Goal: Find specific page/section: Find specific page/section

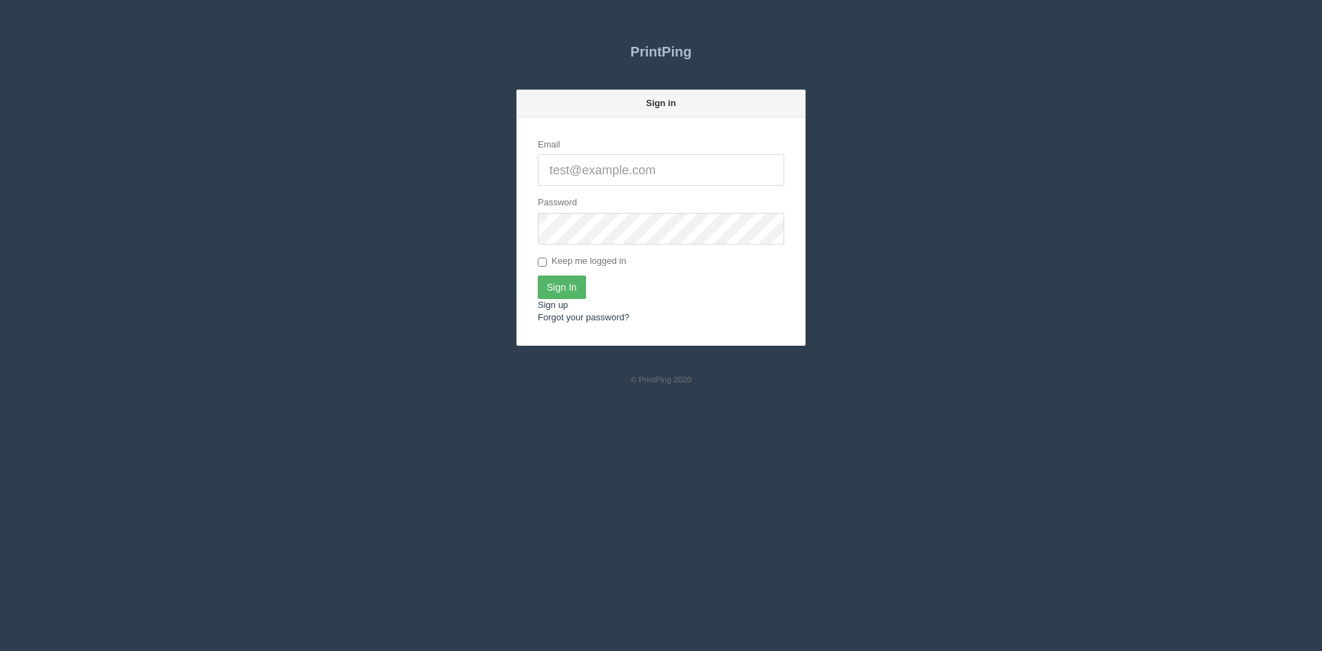
type input "[PERSON_NAME][EMAIL_ADDRESS][DOMAIN_NAME]"
click at [554, 289] on input "Sign In" at bounding box center [562, 286] width 48 height 23
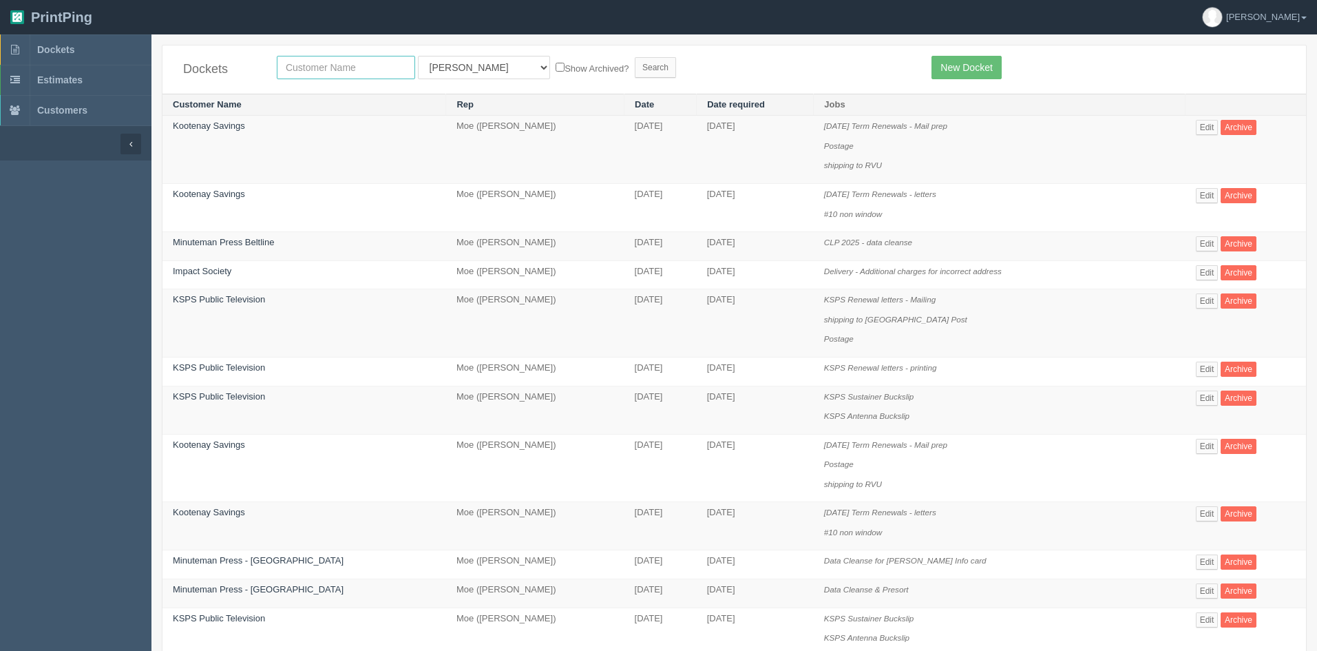
click at [300, 65] on input "text" at bounding box center [346, 67] width 138 height 23
type input "summit gm"
click at [445, 65] on select "All Users Ali Ali Test 1 Aly Amy Ankit Arif Brandon Dan France Greg Jim Mark Ma…" at bounding box center [484, 67] width 132 height 23
select select
click at [418, 56] on select "All Users Ali Ali Test 1 Aly Amy Ankit Arif Brandon Dan France Greg Jim Mark Ma…" at bounding box center [484, 67] width 132 height 23
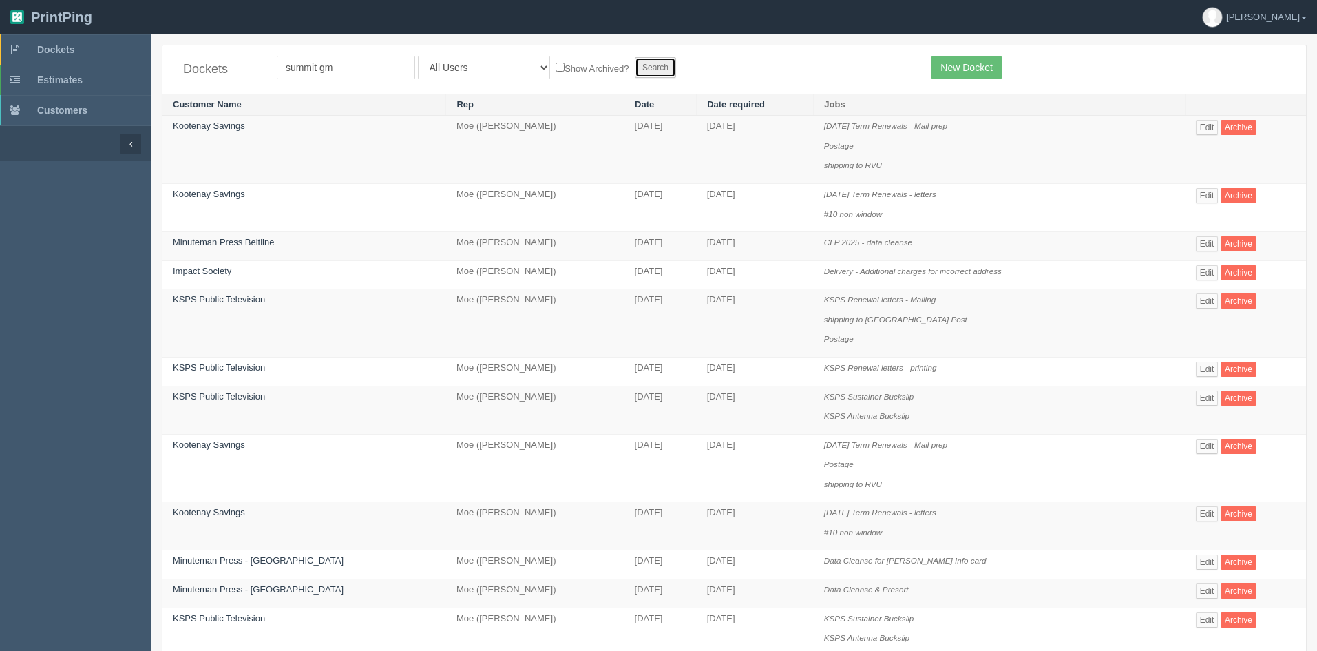
click at [635, 75] on input "Search" at bounding box center [655, 67] width 41 height 21
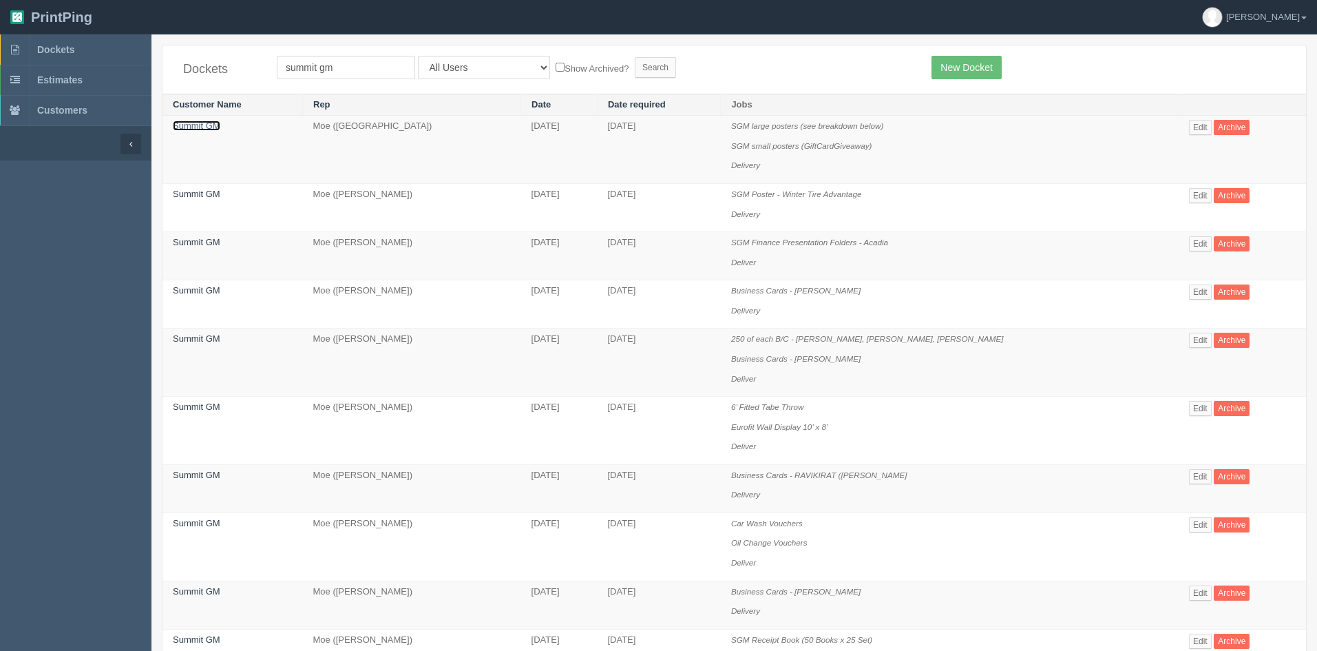
click at [198, 122] on link "Summit GM" at bounding box center [197, 126] width 48 height 10
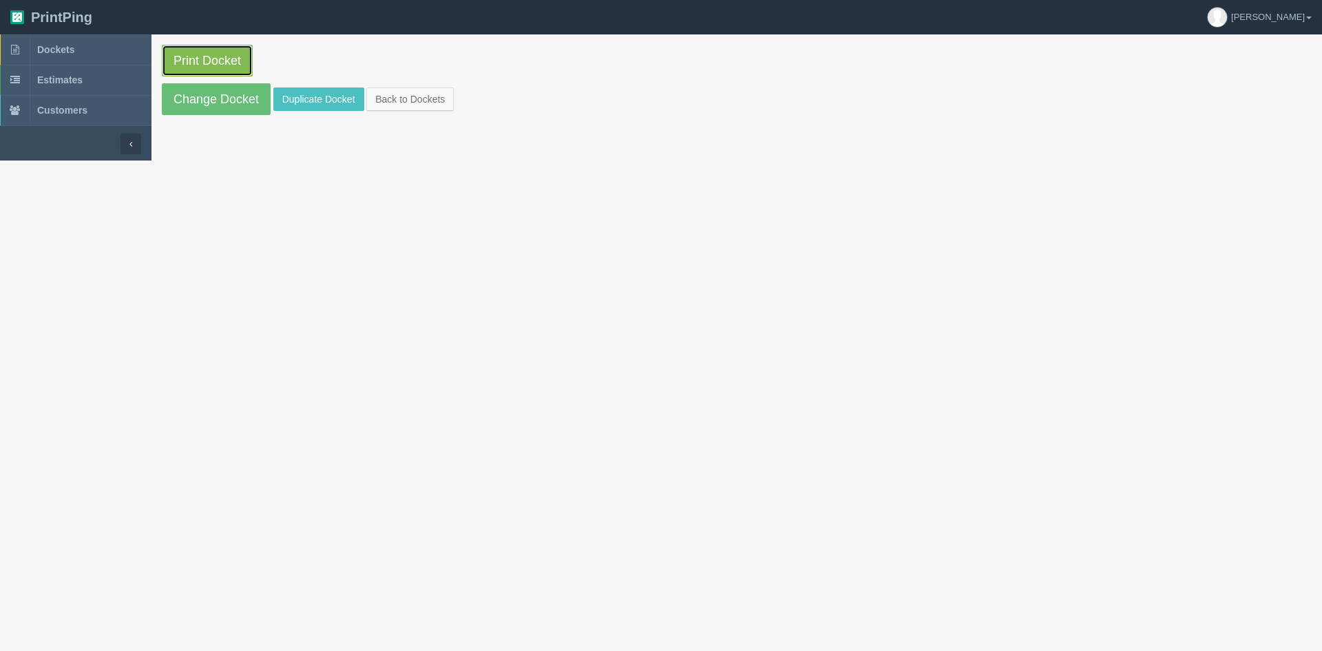
click at [209, 56] on link "Print Docket" at bounding box center [207, 61] width 91 height 32
